Goal: Navigation & Orientation: Find specific page/section

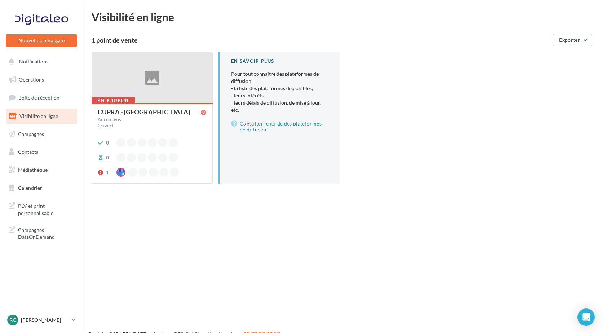
click at [45, 117] on span "Visibilité en ligne" at bounding box center [38, 116] width 39 height 6
click at [49, 81] on link "Opérations" at bounding box center [41, 79] width 74 height 15
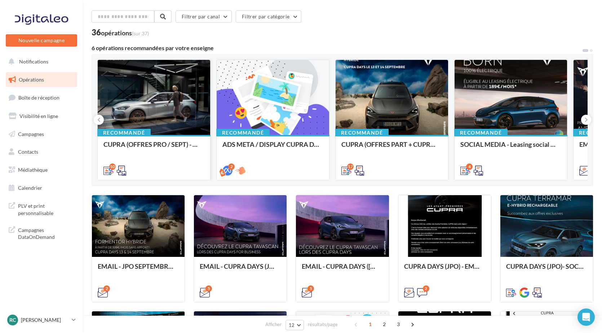
scroll to position [36, 0]
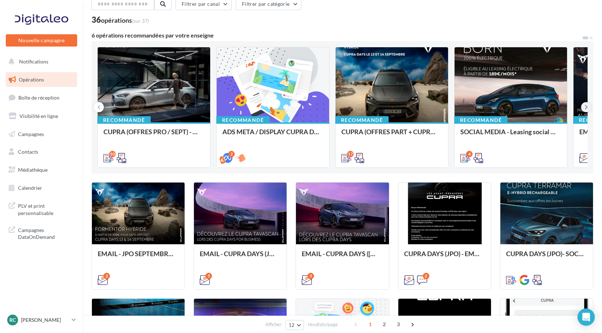
click at [586, 105] on icon at bounding box center [586, 106] width 3 height 7
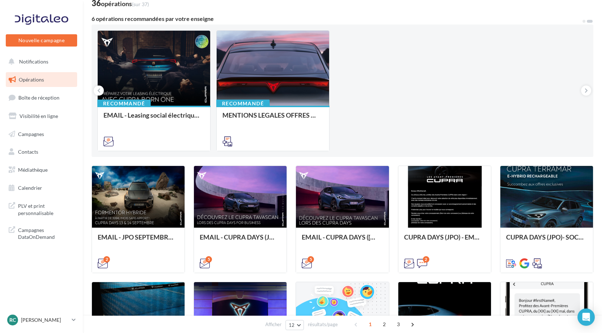
scroll to position [0, 0]
